Goal: Information Seeking & Learning: Learn about a topic

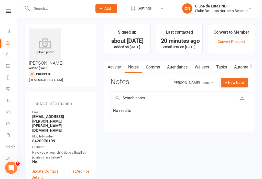
click at [12, 54] on link "Calendar" at bounding box center [12, 55] width 12 height 12
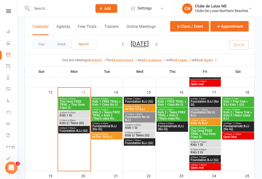
scroll to position [192, 0]
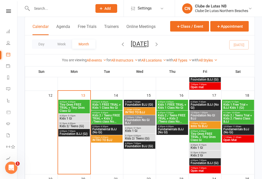
click at [77, 105] on span "Tiny Ones FREE TRIAL + Tiny Ones Class Gi" at bounding box center [73, 107] width 29 height 9
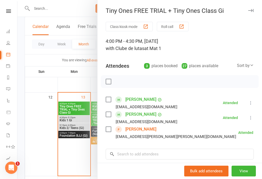
scroll to position [190, 0]
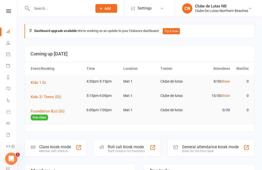
scroll to position [2, 0]
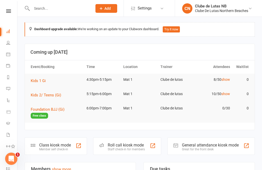
click at [45, 81] on span "Kids 1 Gi" at bounding box center [38, 81] width 15 height 5
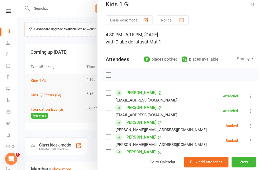
scroll to position [6, 0]
click at [38, 95] on div at bounding box center [139, 85] width 245 height 170
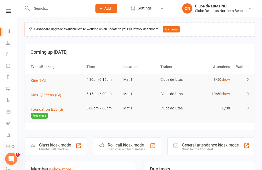
click at [48, 97] on button "Kids 2/ Teens (Gi)" at bounding box center [48, 95] width 34 height 6
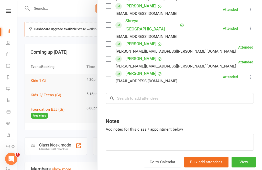
scroll to position [167, 0]
click at [47, 109] on div at bounding box center [139, 85] width 245 height 170
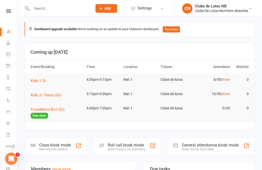
click at [60, 108] on span "Foundation BJJ (Gi)" at bounding box center [48, 109] width 34 height 5
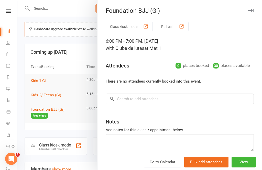
scroll to position [0, 0]
click at [11, 53] on link "Calendar" at bounding box center [12, 55] width 12 height 12
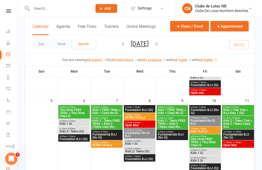
scroll to position [103, 0]
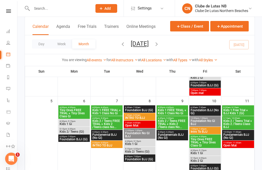
click at [212, 139] on span "Tiny Ones FREE TRIAL + Tiny Ones Class Gi" at bounding box center [204, 142] width 29 height 9
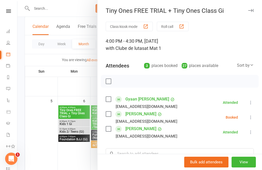
click at [88, 1] on div at bounding box center [139, 85] width 245 height 170
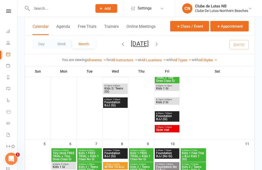
scroll to position [103, 0]
